Goal: Transaction & Acquisition: Purchase product/service

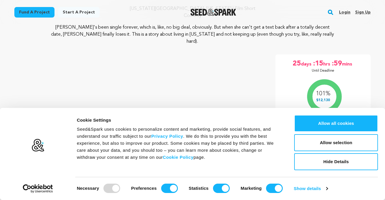
scroll to position [66, 0]
click at [341, 162] on button "Hide Details" at bounding box center [336, 161] width 84 height 17
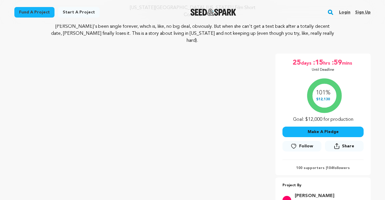
click at [334, 127] on button "Make A Pledge" at bounding box center [322, 132] width 81 height 11
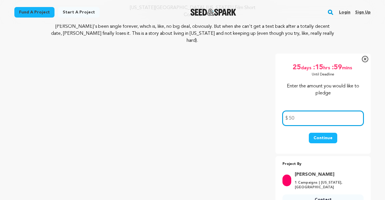
type input "50"
click at [325, 133] on button "Continue" at bounding box center [323, 138] width 28 height 11
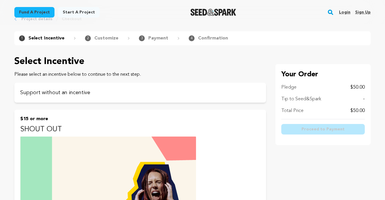
scroll to position [21, 0]
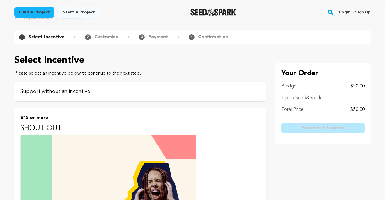
click at [129, 90] on p "Support without an incentive" at bounding box center [140, 92] width 240 height 8
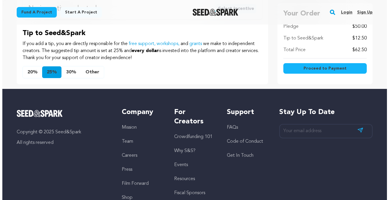
scroll to position [98, 0]
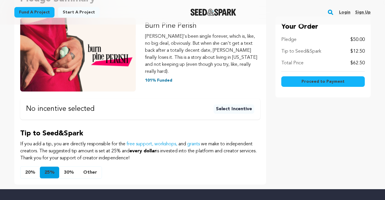
click at [323, 83] on span "Proceed to Payment" at bounding box center [322, 82] width 43 height 6
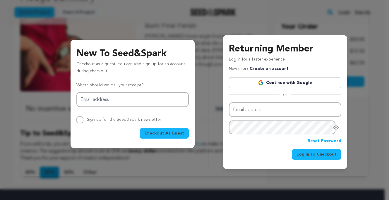
click at [202, 36] on div "New To Seed&Spark Checkout as a guest. You can also sign up for an account duri…" at bounding box center [194, 98] width 333 height 144
click at [230, 20] on div "New To Seed&Spark Checkout as a guest. You can also sign up for an account duri…" at bounding box center [194, 91] width 347 height 172
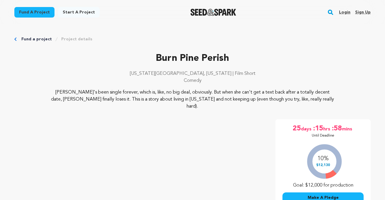
scroll to position [66, 0]
